Goal: Obtain resource: Obtain resource

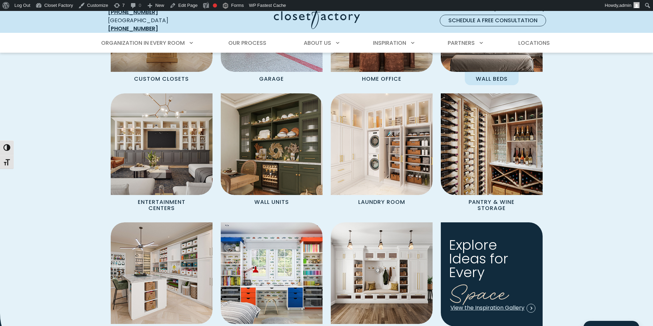
scroll to position [651, 0]
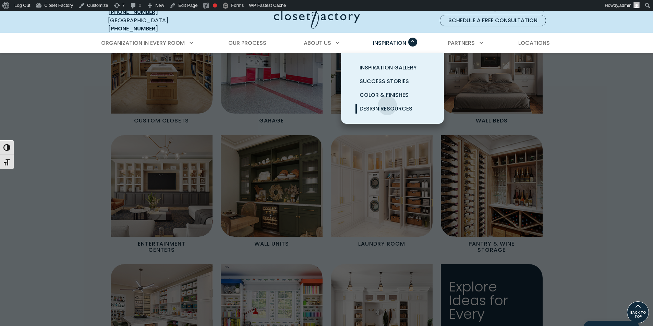
click at [387, 105] on span "Design Resources" at bounding box center [385, 109] width 53 height 8
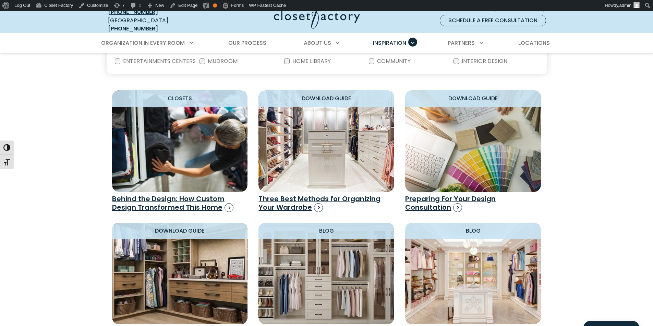
scroll to position [480, 0]
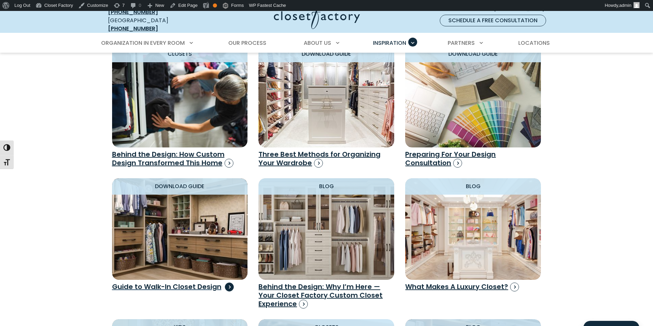
click at [194, 247] on img "Design Resources" at bounding box center [179, 229] width 149 height 112
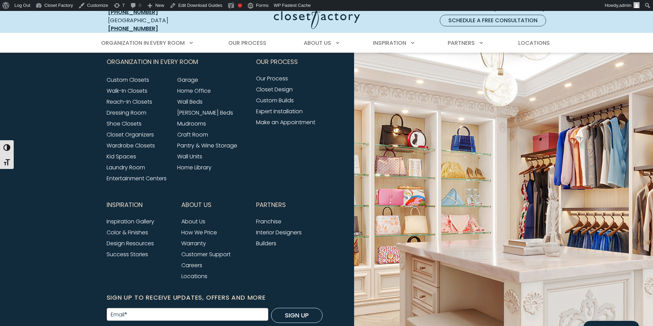
scroll to position [343, 0]
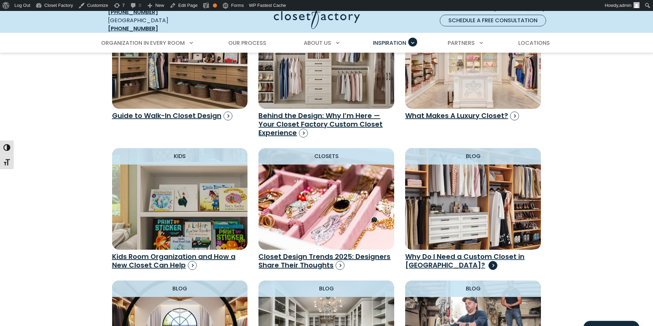
click at [429, 214] on img "Design Resources" at bounding box center [472, 199] width 149 height 112
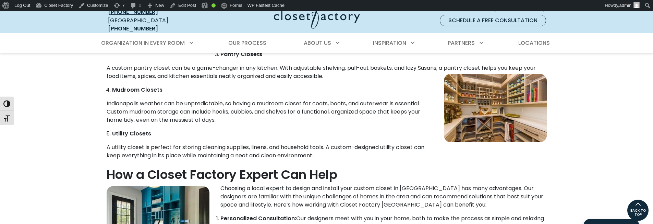
scroll to position [514, 0]
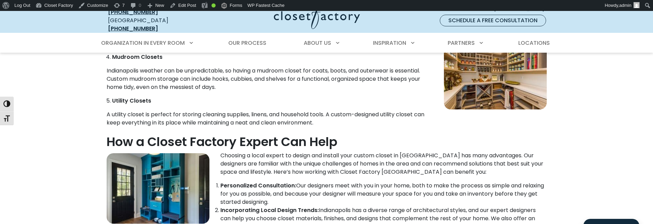
drag, startPoint x: 318, startPoint y: 146, endPoint x: 323, endPoint y: 134, distance: 12.6
